Goal: Task Accomplishment & Management: Manage account settings

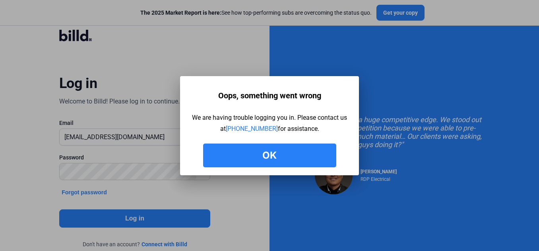
click at [282, 156] on button "Ok" at bounding box center [269, 156] width 133 height 24
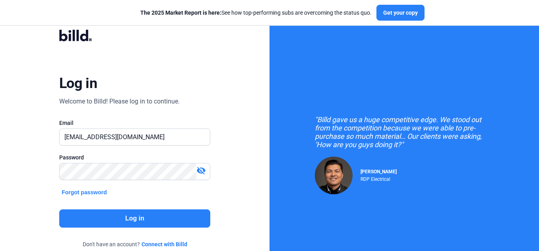
click at [145, 219] on button "Log in" at bounding box center [134, 219] width 151 height 18
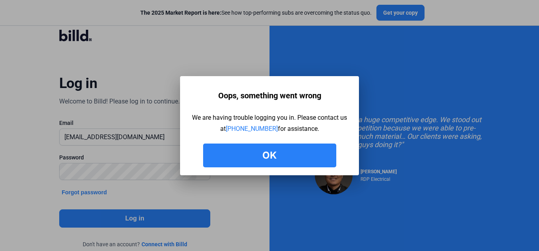
click at [260, 159] on button "Ok" at bounding box center [269, 156] width 133 height 24
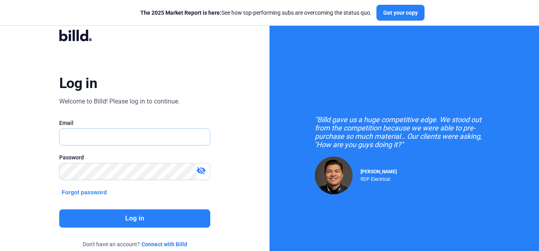
type input "[EMAIL_ADDRESS][DOMAIN_NAME]"
click at [204, 173] on mat-icon "visibility_off" at bounding box center [201, 171] width 10 height 10
click at [164, 217] on button "Log in" at bounding box center [134, 219] width 151 height 18
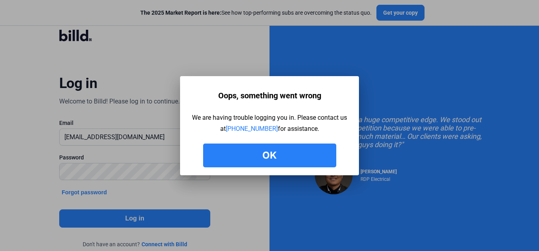
click at [230, 154] on button "Ok" at bounding box center [269, 156] width 133 height 24
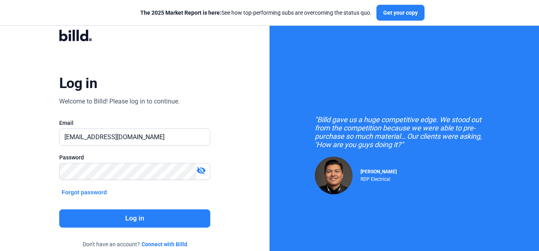
click at [148, 213] on button "Log in" at bounding box center [134, 219] width 151 height 18
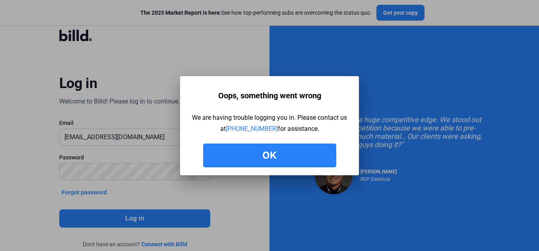
click at [299, 159] on button "Ok" at bounding box center [269, 156] width 133 height 24
